Goal: Use online tool/utility: Utilize a website feature to perform a specific function

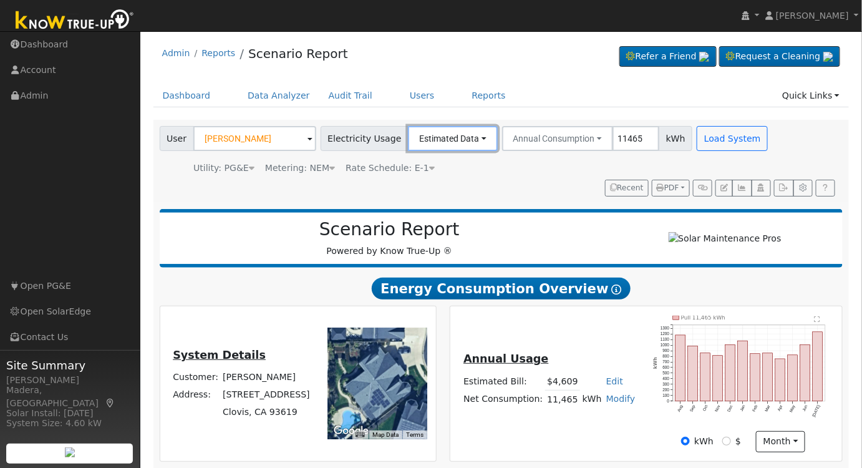
click at [454, 140] on button "Estimated Data" at bounding box center [453, 138] width 90 height 25
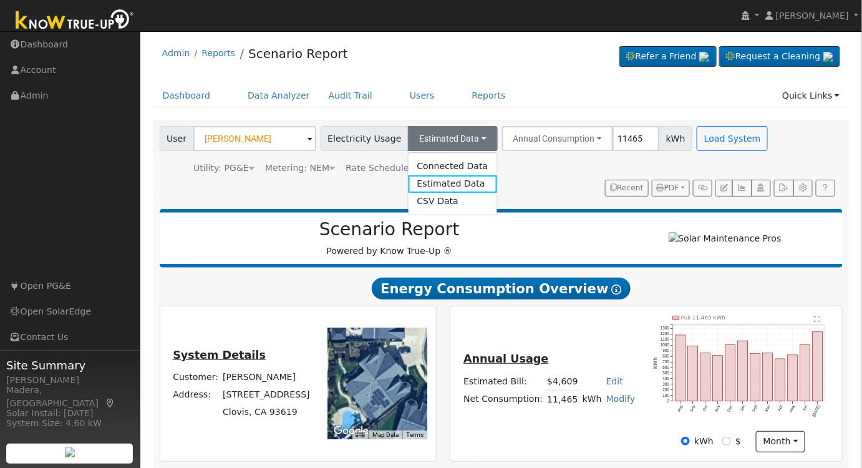
click at [434, 165] on link "Connected Data" at bounding box center [452, 165] width 89 height 17
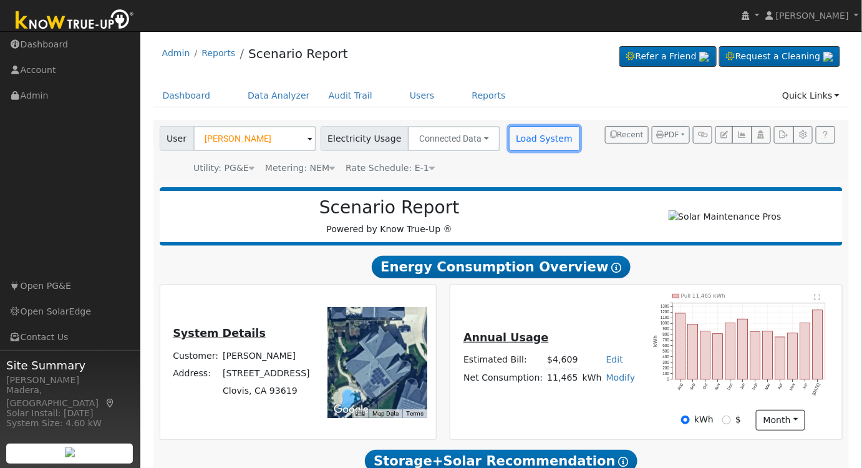
click at [516, 136] on button "Load System" at bounding box center [544, 138] width 71 height 25
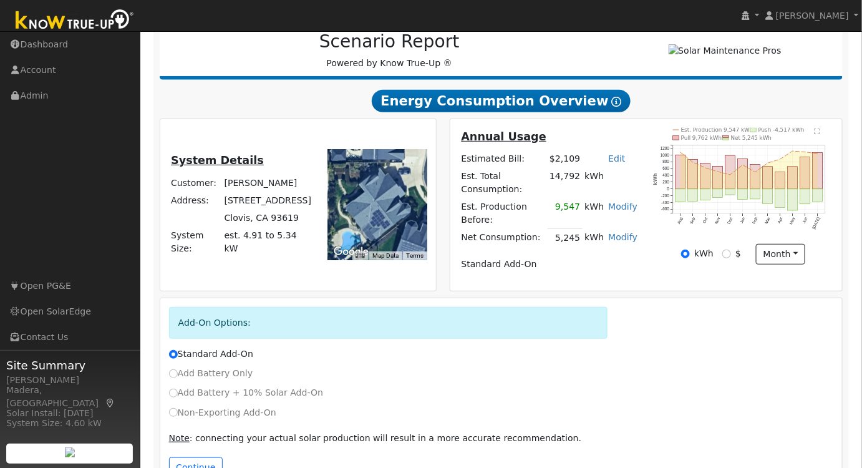
scroll to position [190, 0]
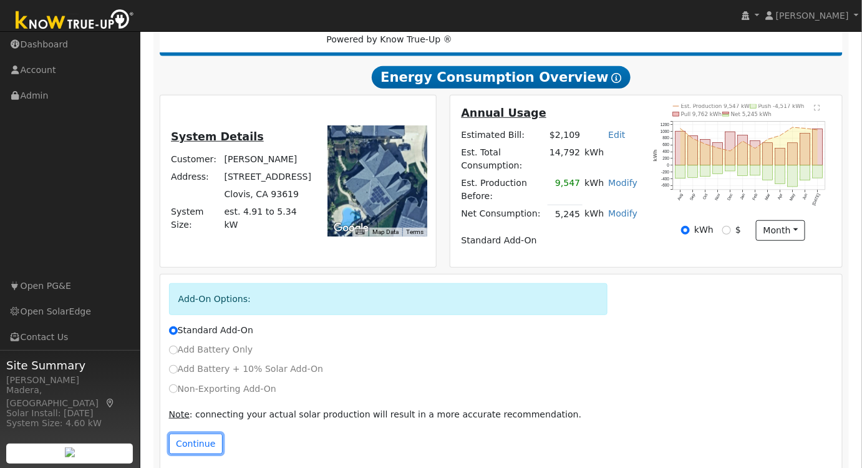
click at [192, 437] on button "Continue" at bounding box center [196, 444] width 54 height 21
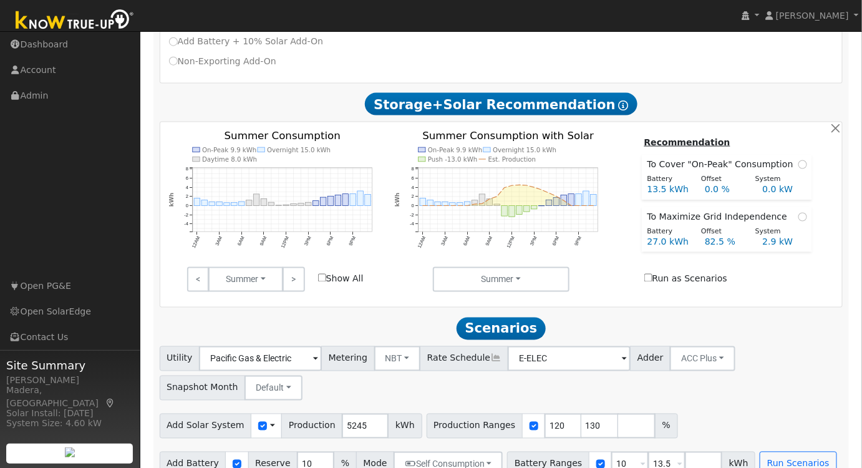
scroll to position [525, 0]
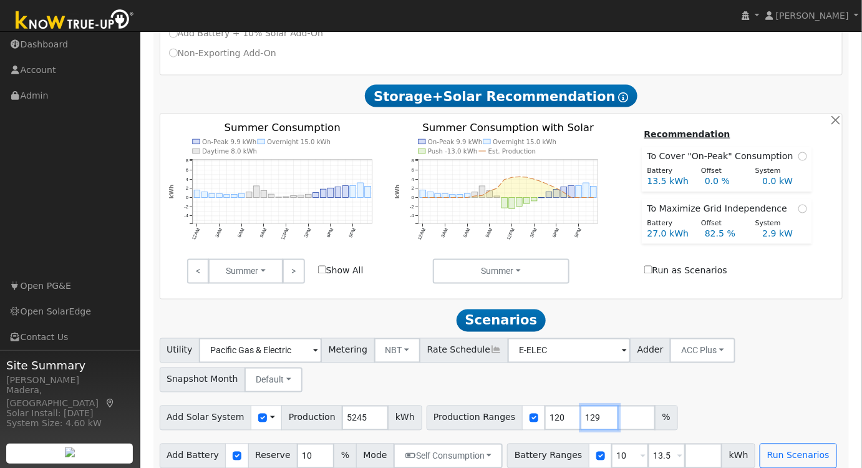
type input "129"
click at [581, 407] on input "129" at bounding box center [599, 417] width 37 height 25
drag, startPoint x: 539, startPoint y: 405, endPoint x: 410, endPoint y: 397, distance: 128.8
click at [427, 405] on div "Production Ranges 120 129 %" at bounding box center [552, 417] width 251 height 25
type input "129"
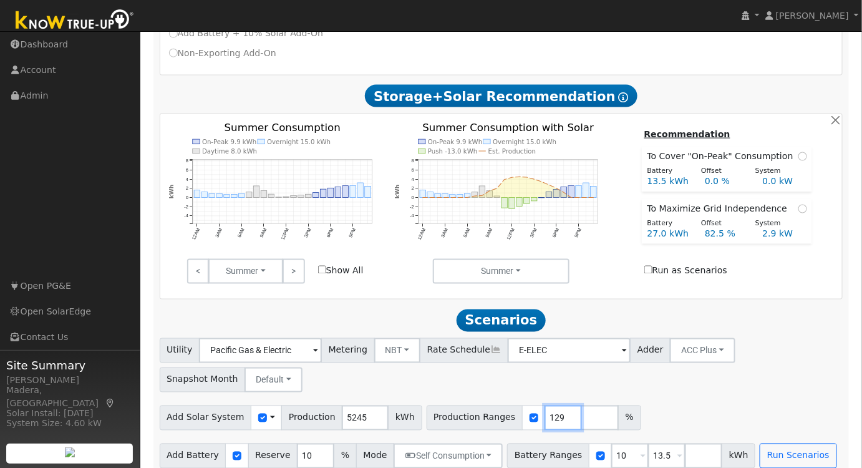
type input "129"
drag, startPoint x: 652, startPoint y: 444, endPoint x: 564, endPoint y: 456, distance: 88.7
click at [564, 456] on div "Scenario Report Powered by Know True-Up ® Energy Consumption Overview Show Help…" at bounding box center [501, 65] width 696 height 818
click at [581, 405] on input "number" at bounding box center [599, 417] width 37 height 25
type input "218"
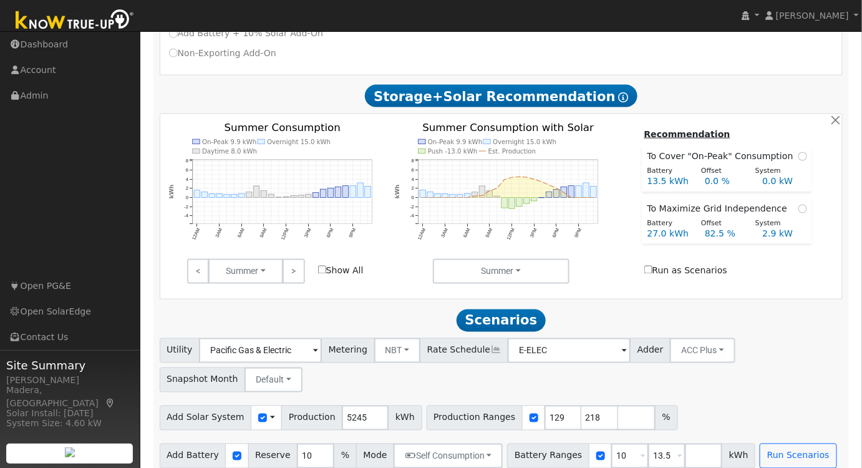
click at [729, 403] on div "Add Solar System Use CSV Data Production 5245 kWh Production Ranges 129 218 %" at bounding box center [501, 415] width 688 height 29
drag, startPoint x: 574, startPoint y: 405, endPoint x: 490, endPoint y: 405, distance: 83.6
click at [495, 405] on div "Production Ranges 129 218 %" at bounding box center [552, 417] width 251 height 25
drag, startPoint x: 649, startPoint y: 444, endPoint x: 596, endPoint y: 447, distance: 53.7
click at [596, 447] on div "Battery Ranges 10 Overrides Reserve % Mode None None Self Consumption Peak Savi…" at bounding box center [631, 456] width 248 height 25
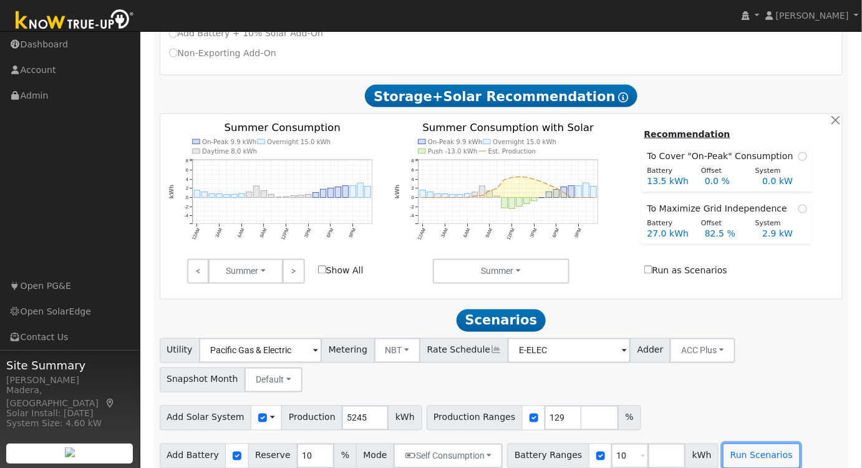
click at [723, 446] on button "Run Scenarios" at bounding box center [761, 456] width 77 height 25
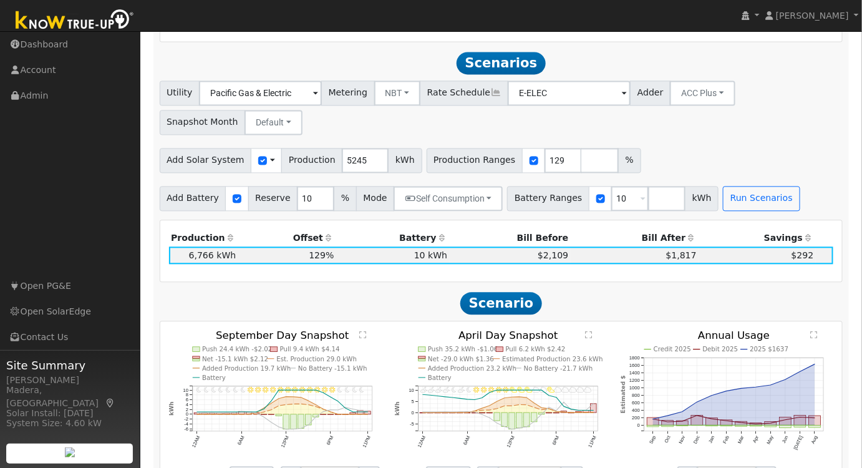
scroll to position [783, 0]
click at [387, 80] on button "NBT" at bounding box center [397, 92] width 47 height 25
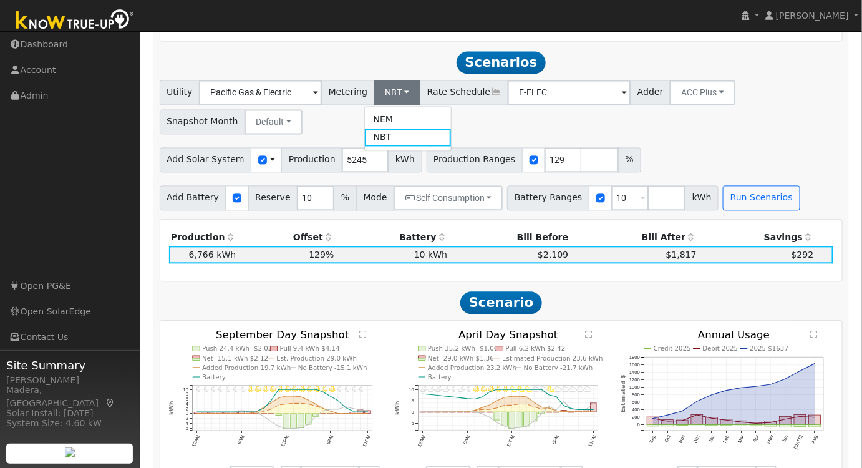
click at [387, 112] on link "NEM" at bounding box center [408, 120] width 87 height 17
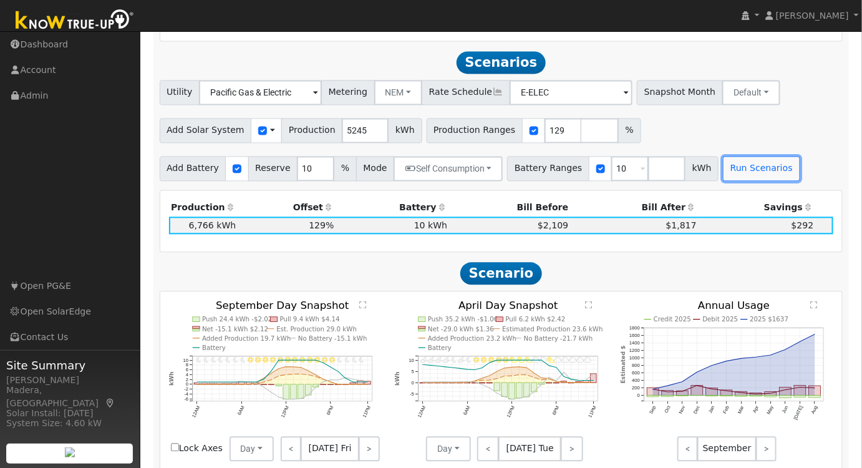
click at [748, 158] on button "Run Scenarios" at bounding box center [761, 169] width 77 height 25
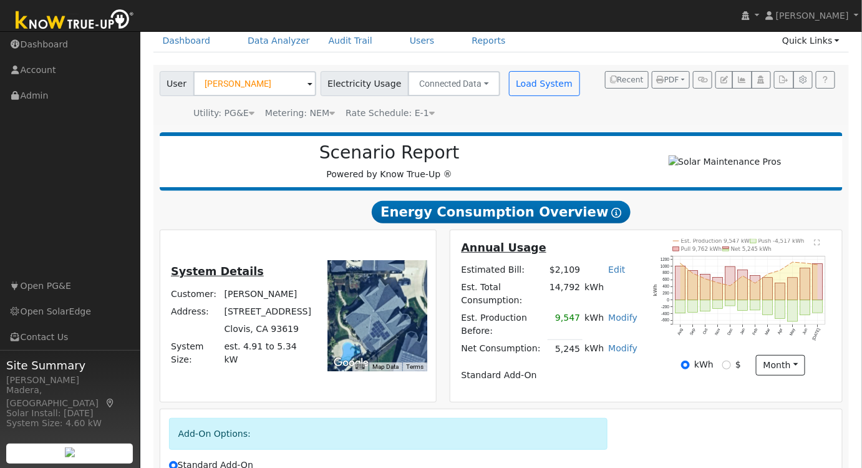
scroll to position [46, 0]
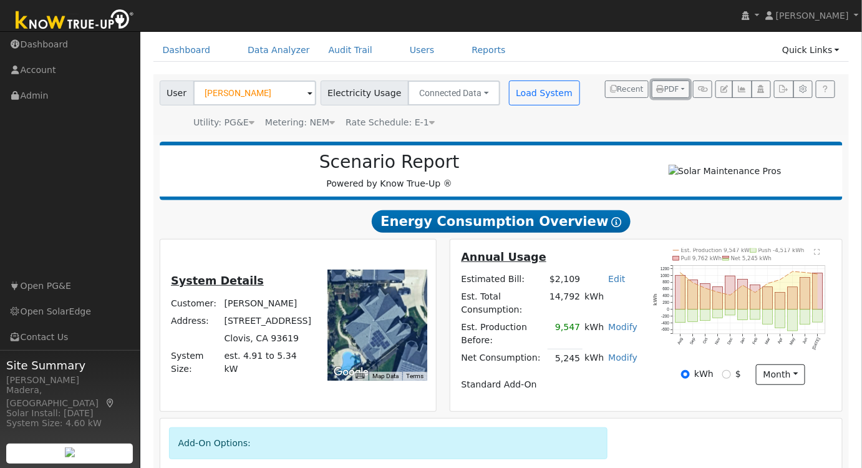
click at [674, 94] on button "PDF" at bounding box center [671, 88] width 38 height 17
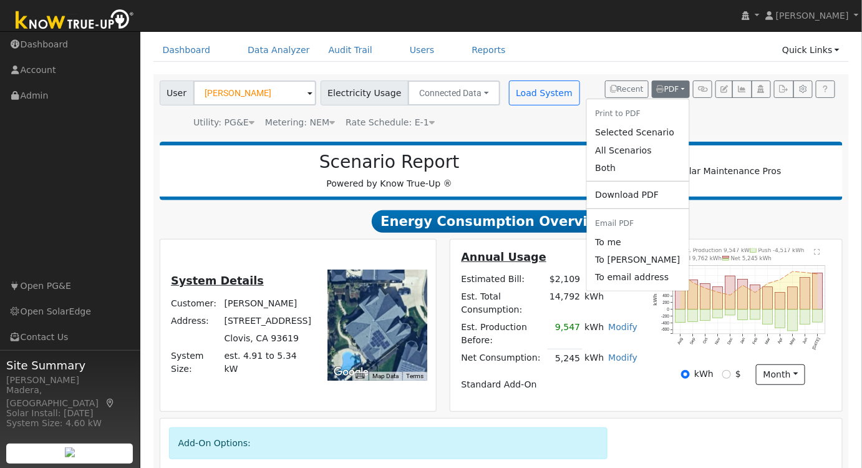
click at [657, 132] on link "Selected Scenario" at bounding box center [637, 132] width 102 height 17
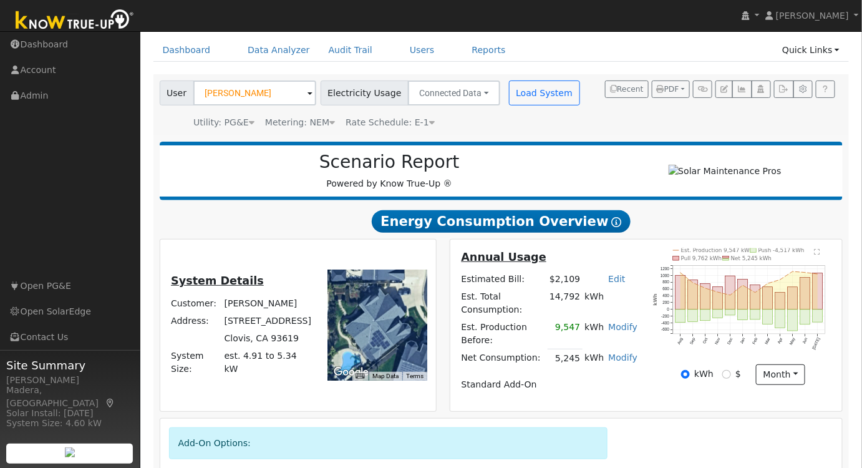
scroll to position [45, 0]
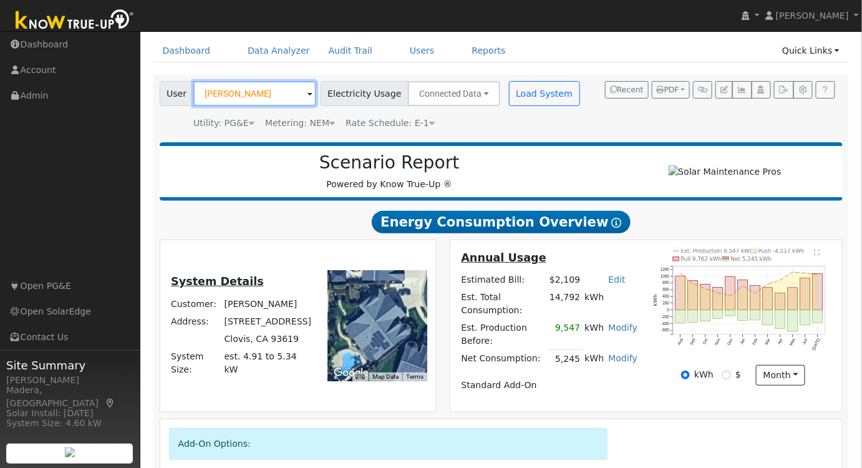
click at [258, 100] on input "[PERSON_NAME]" at bounding box center [254, 93] width 123 height 25
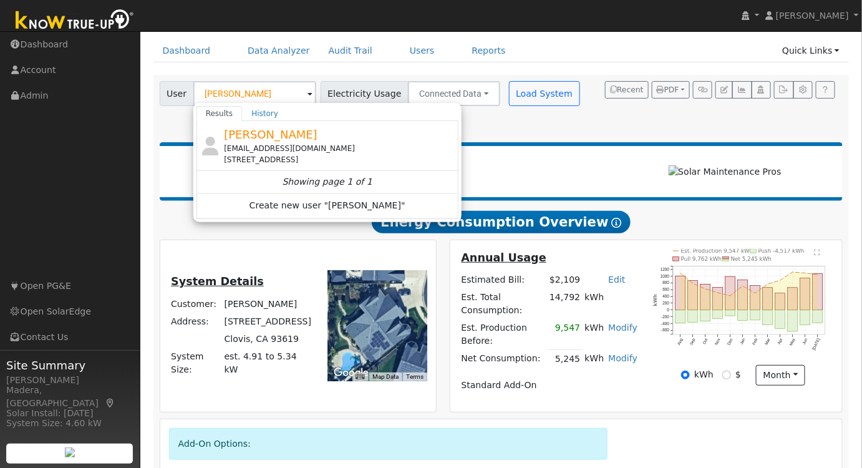
click at [352, 163] on div "[STREET_ADDRESS]" at bounding box center [339, 159] width 231 height 11
type input "[PERSON_NAME]"
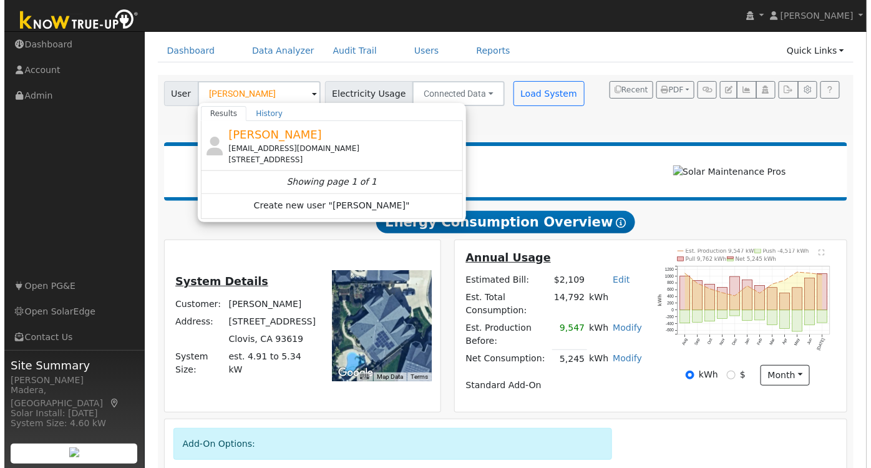
scroll to position [0, 0]
